Goal: Find contact information: Find contact information

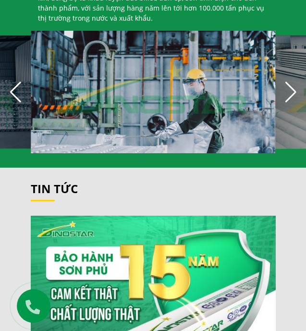
scroll to position [865, 0]
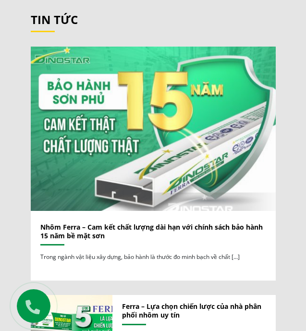
drag, startPoint x: 142, startPoint y: 115, endPoint x: 89, endPoint y: 187, distance: 89.3
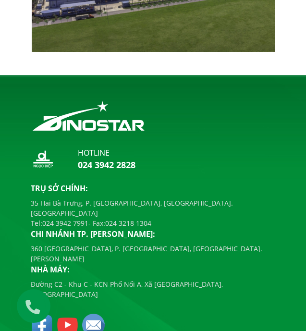
drag, startPoint x: 17, startPoint y: 98, endPoint x: -12, endPoint y: 331, distance: 234.4
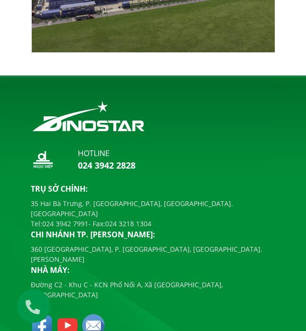
scroll to position [2441, 0]
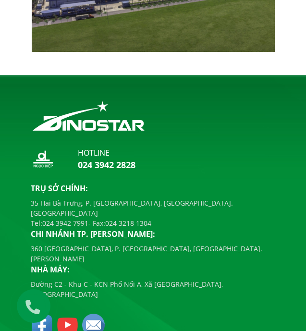
drag, startPoint x: 179, startPoint y: 206, endPoint x: 31, endPoint y: 191, distance: 148.7
click at [31, 191] on div "Trụ sở chính: [STREET_ADDRESS] [GEOGRAPHIC_DATA], [GEOGRAPHIC_DATA]. [GEOGRAPHI…" at bounding box center [153, 241] width 245 height 117
click at [31, 198] on p "35 Hai Bà Trưng, P. [GEOGRAPHIC_DATA], [GEOGRAPHIC_DATA]. [GEOGRAPHIC_DATA]" at bounding box center [153, 208] width 245 height 20
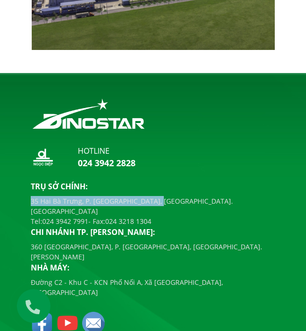
drag, startPoint x: 31, startPoint y: 194, endPoint x: 186, endPoint y: 192, distance: 155.2
click at [186, 196] on p "35 Hai Bà Trưng, P. [GEOGRAPHIC_DATA], [GEOGRAPHIC_DATA]. [GEOGRAPHIC_DATA]" at bounding box center [153, 206] width 245 height 20
copy p "35 Hai Bà Trưng, P. [GEOGRAPHIC_DATA], [GEOGRAPHIC_DATA]. [GEOGRAPHIC_DATA]"
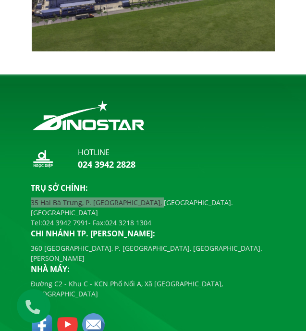
scroll to position [2434, 0]
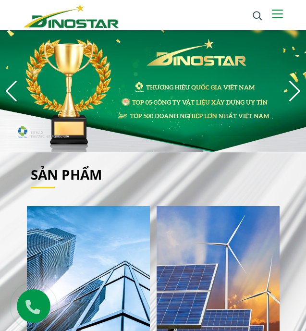
click at [283, 14] on button at bounding box center [277, 16] width 11 height 12
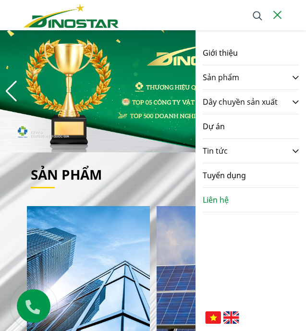
click at [225, 196] on link "Liên hệ" at bounding box center [216, 200] width 26 height 24
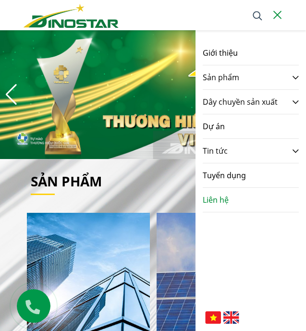
click at [227, 202] on link "Liên hệ" at bounding box center [216, 200] width 26 height 24
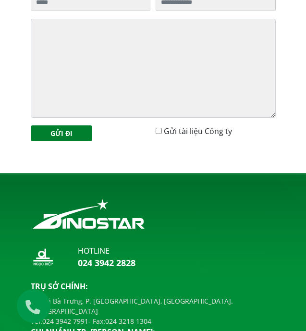
scroll to position [556, 0]
